Goal: Find contact information: Find contact information

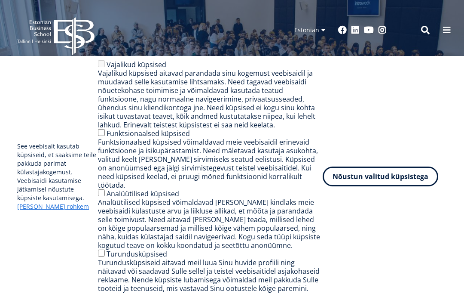
click at [382, 177] on button "Nõustun valitud küpsistega" at bounding box center [381, 176] width 116 height 20
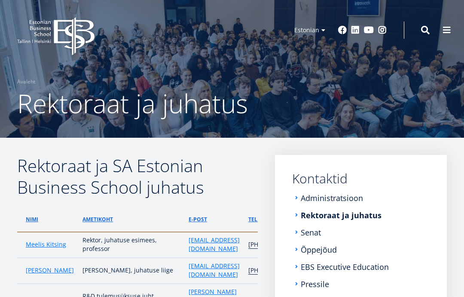
click at [429, 31] on span at bounding box center [425, 30] width 9 height 9
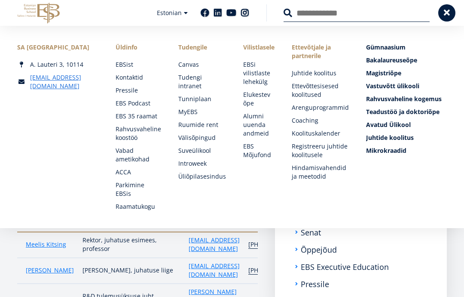
click at [362, 17] on input "Otsing" at bounding box center [357, 13] width 146 height 18
type input "******"
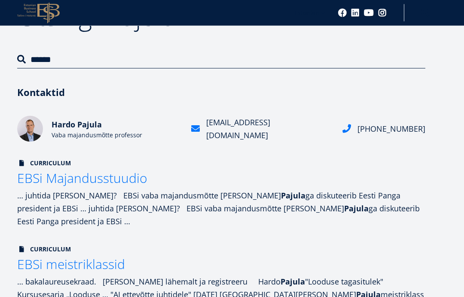
scroll to position [83, 0]
click at [81, 130] on h2 "Hardo Pajula" at bounding box center [116, 123] width 129 height 13
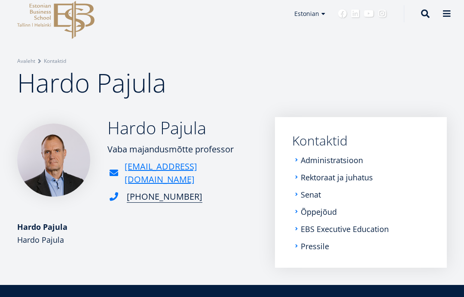
scroll to position [18, 0]
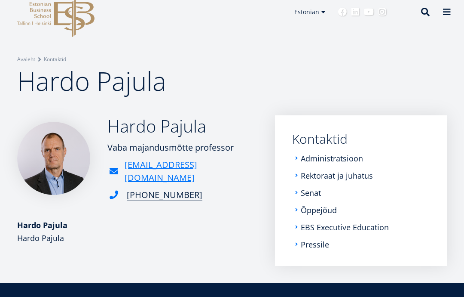
click at [430, 202] on nav "Submenu Kontaktid Administratsioon Rektoraat ja juhatus Senat Õppejõud EBS Exec…" at bounding box center [361, 190] width 172 height 150
